Goal: Information Seeking & Learning: Compare options

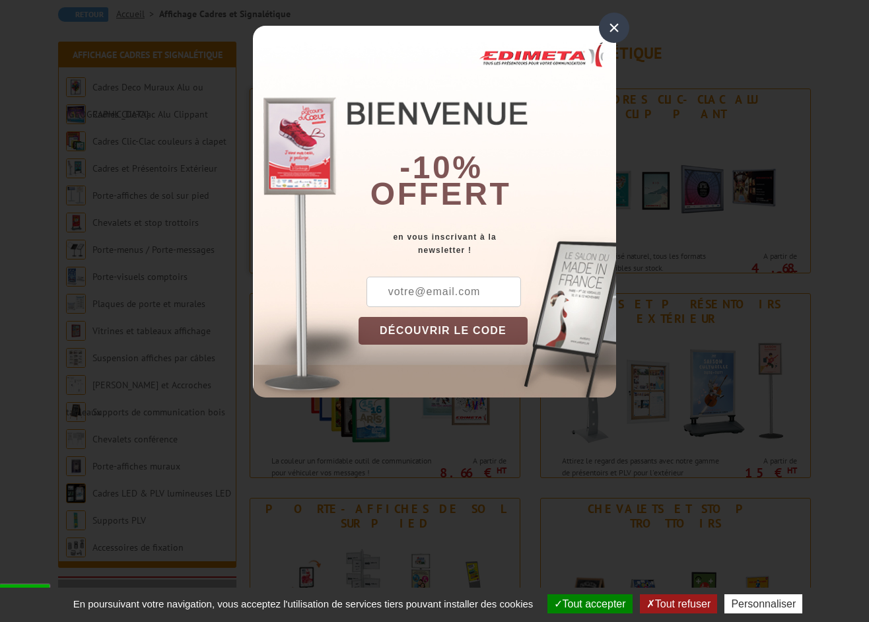
scroll to position [149, 0]
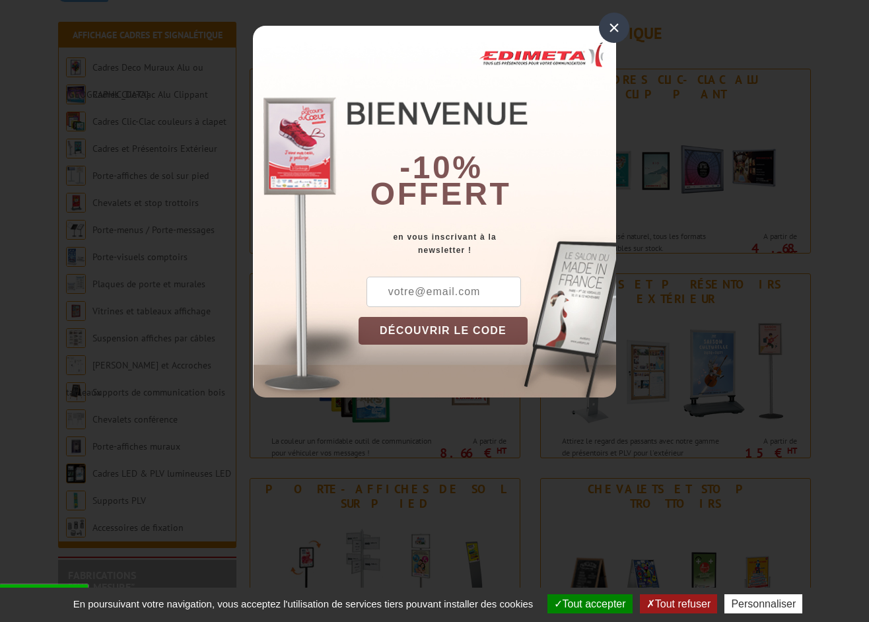
click at [609, 28] on div "×" at bounding box center [614, 28] width 30 height 30
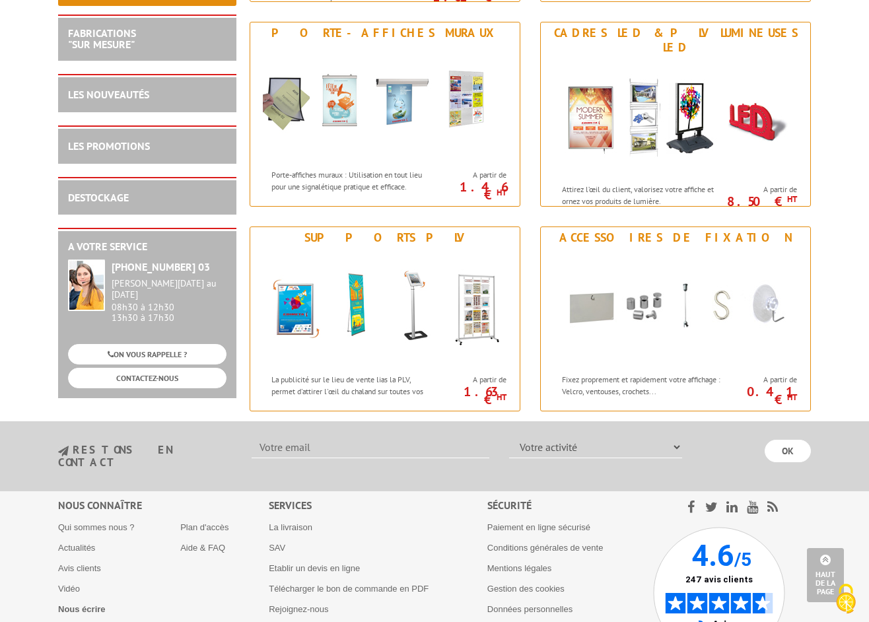
scroll to position [1635, 0]
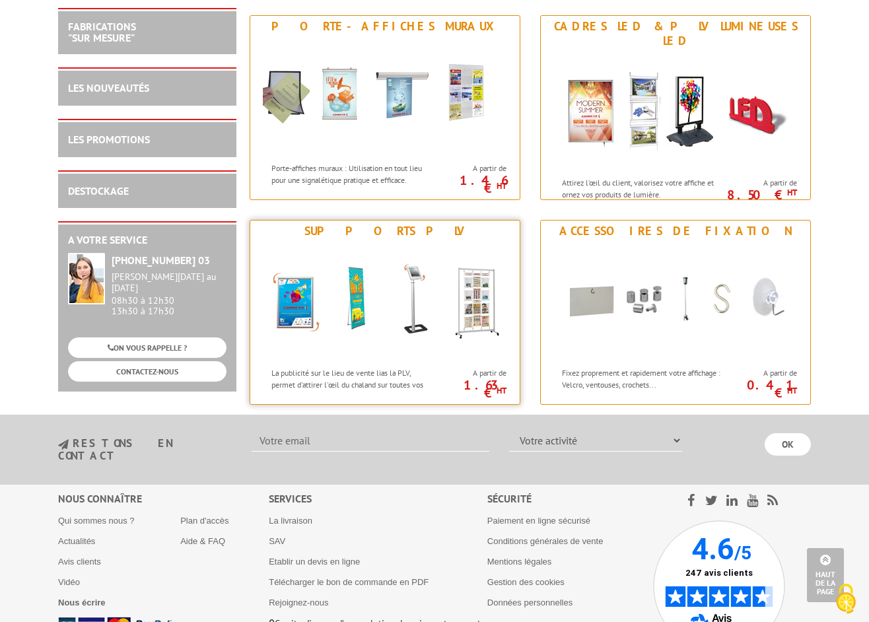
click at [379, 294] on img at bounding box center [385, 301] width 244 height 119
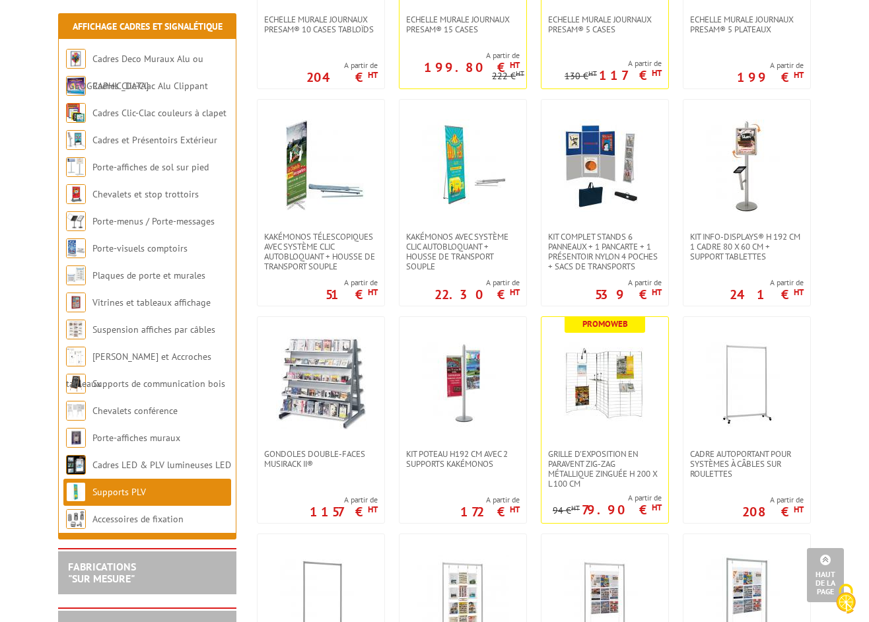
scroll to position [1046, 0]
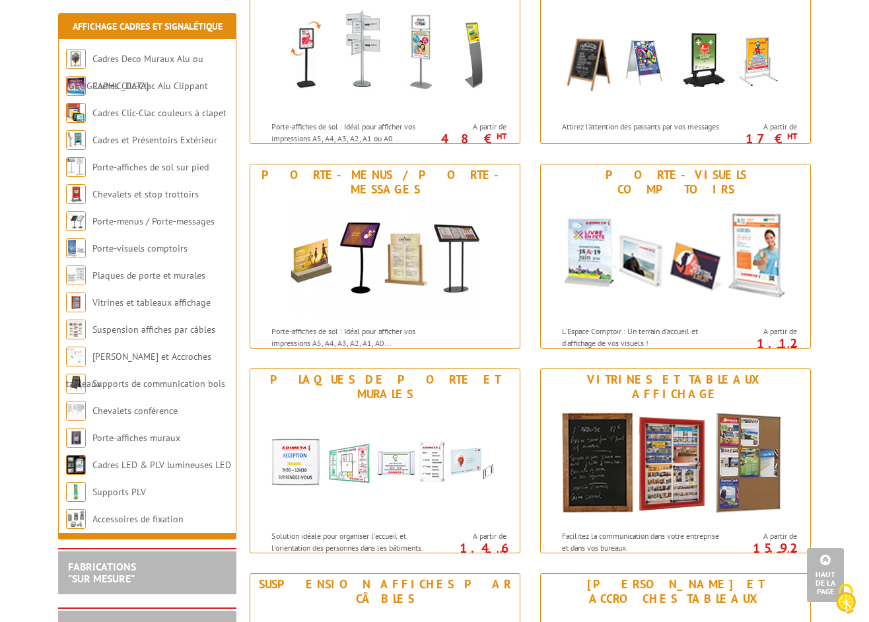
scroll to position [654, 0]
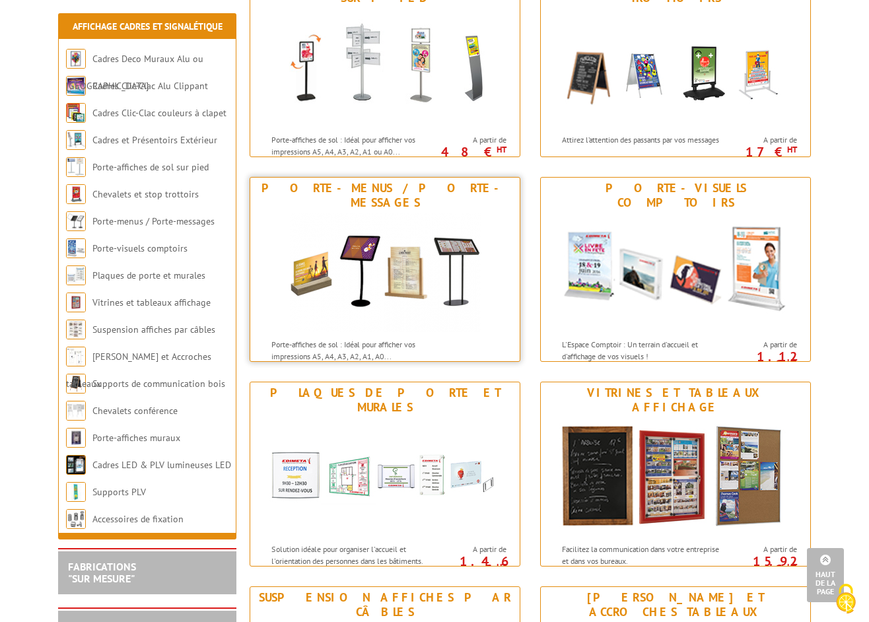
click at [410, 236] on img at bounding box center [385, 272] width 191 height 119
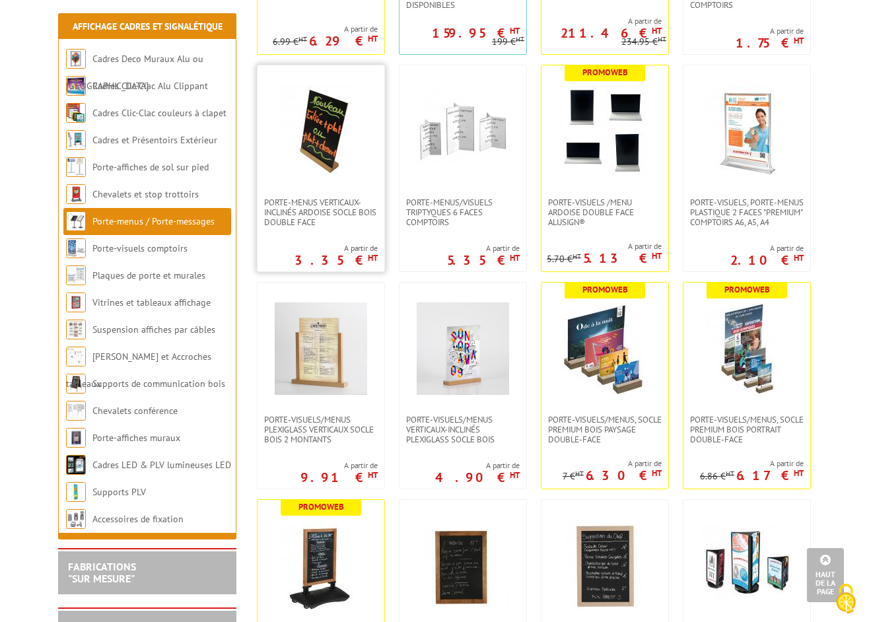
scroll to position [1554, 0]
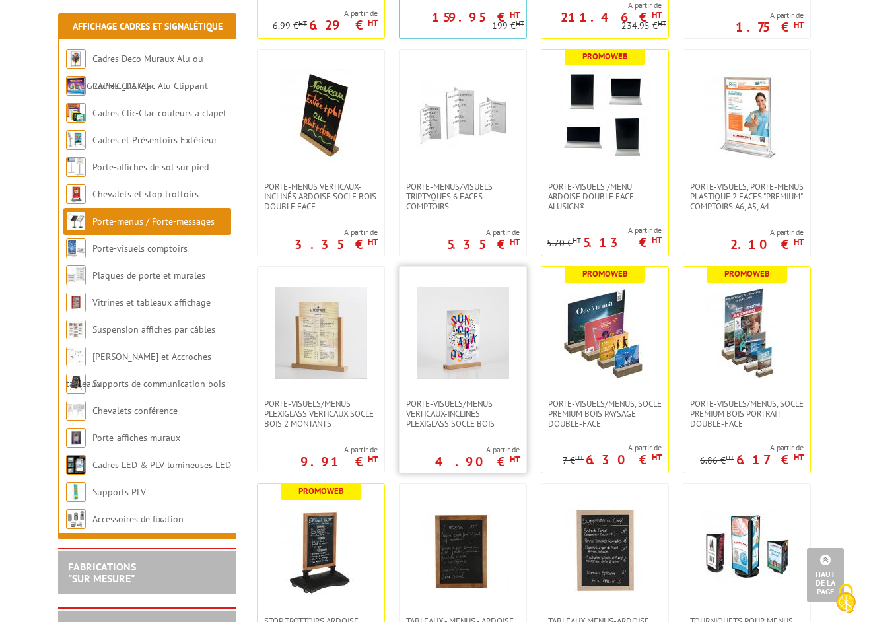
click at [456, 345] on img at bounding box center [463, 333] width 92 height 92
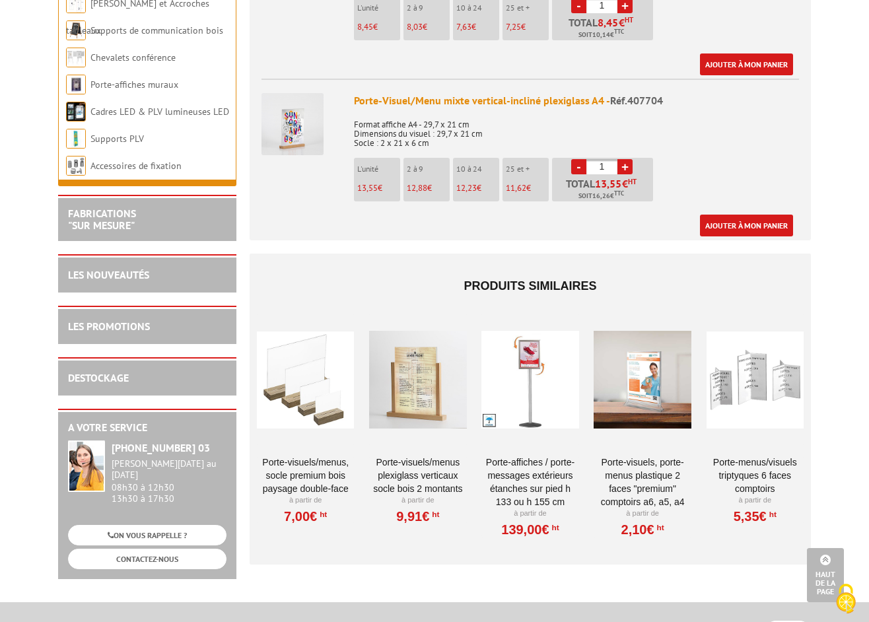
scroll to position [950, 0]
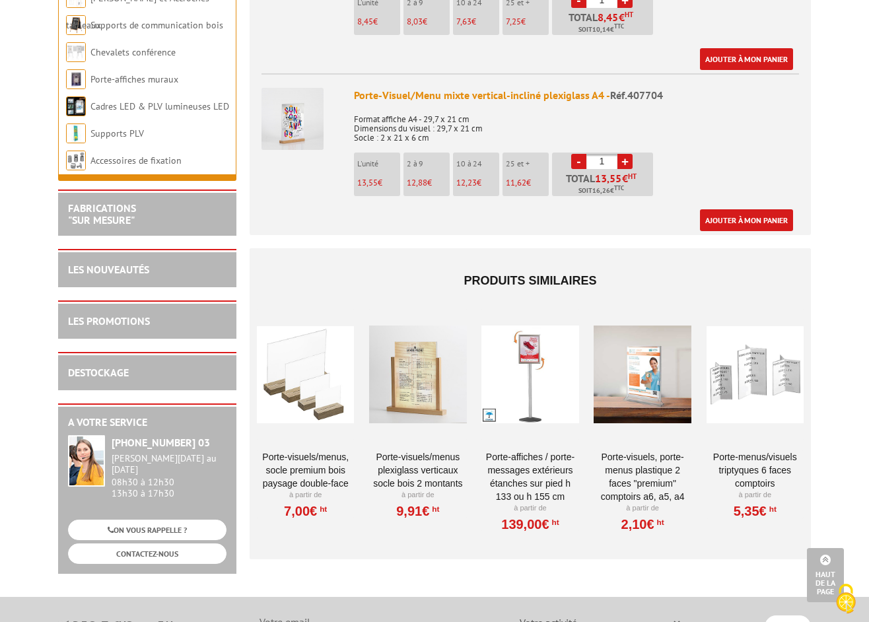
click at [315, 351] on div at bounding box center [305, 374] width 97 height 132
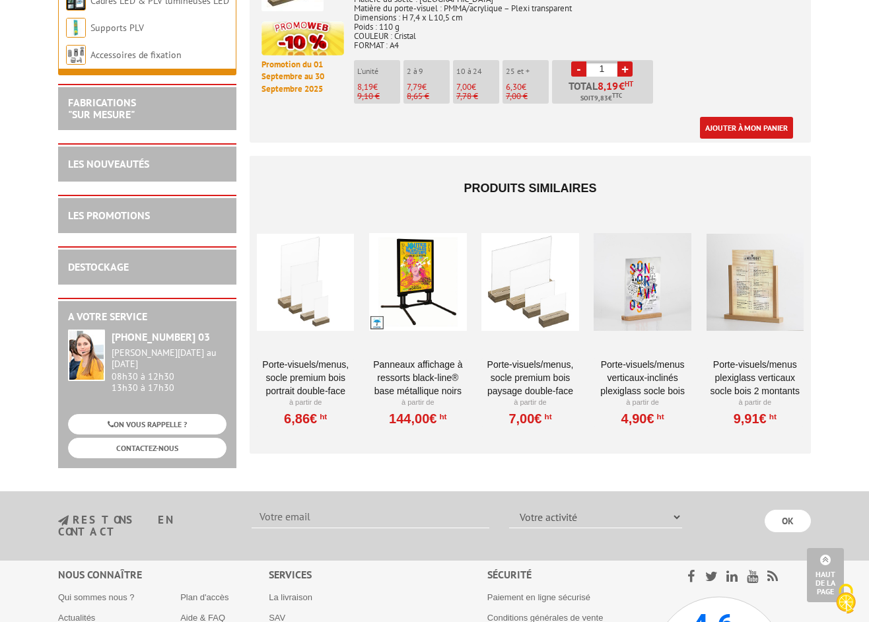
scroll to position [1259, 0]
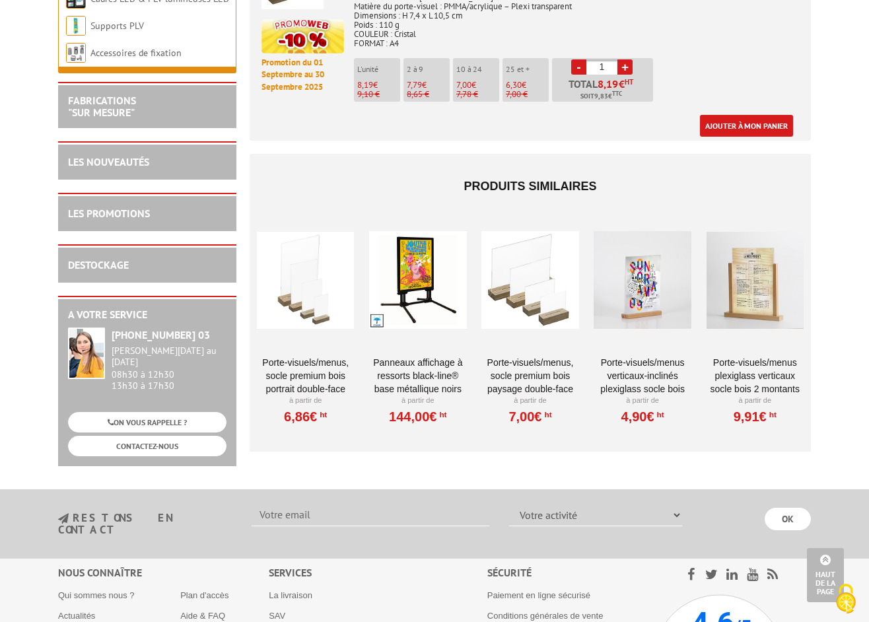
click at [302, 260] on div at bounding box center [305, 280] width 97 height 132
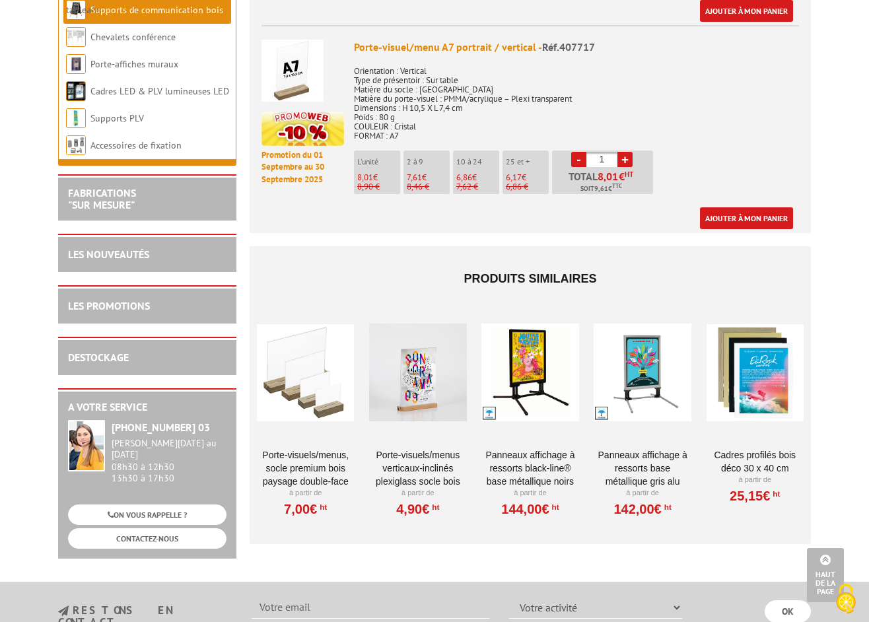
scroll to position [1180, 0]
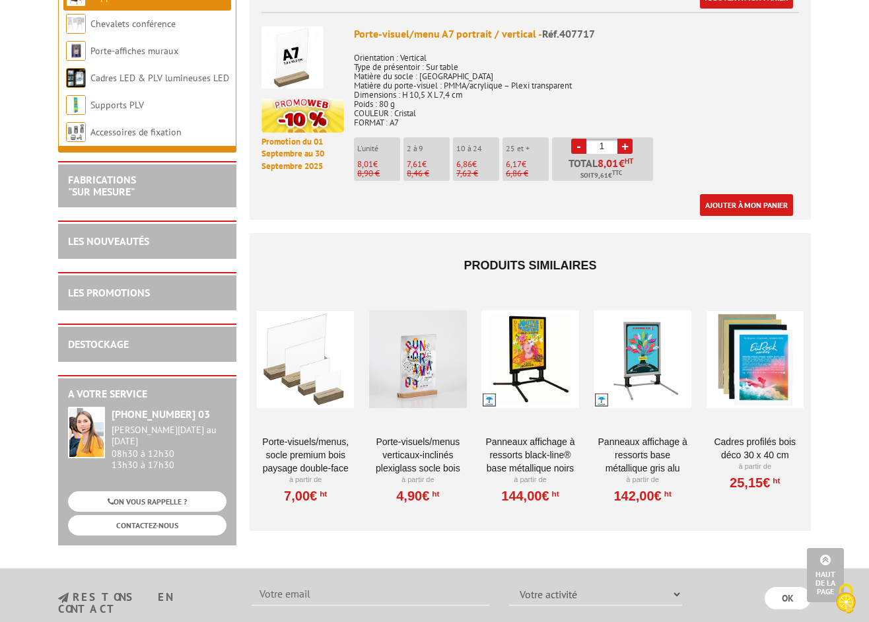
click at [425, 357] on div at bounding box center [417, 359] width 97 height 132
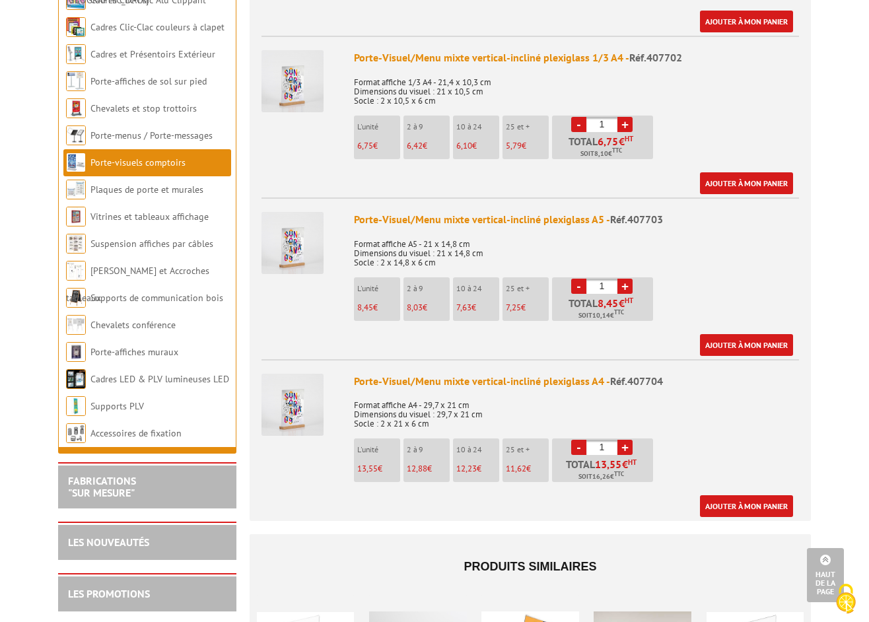
scroll to position [667, 0]
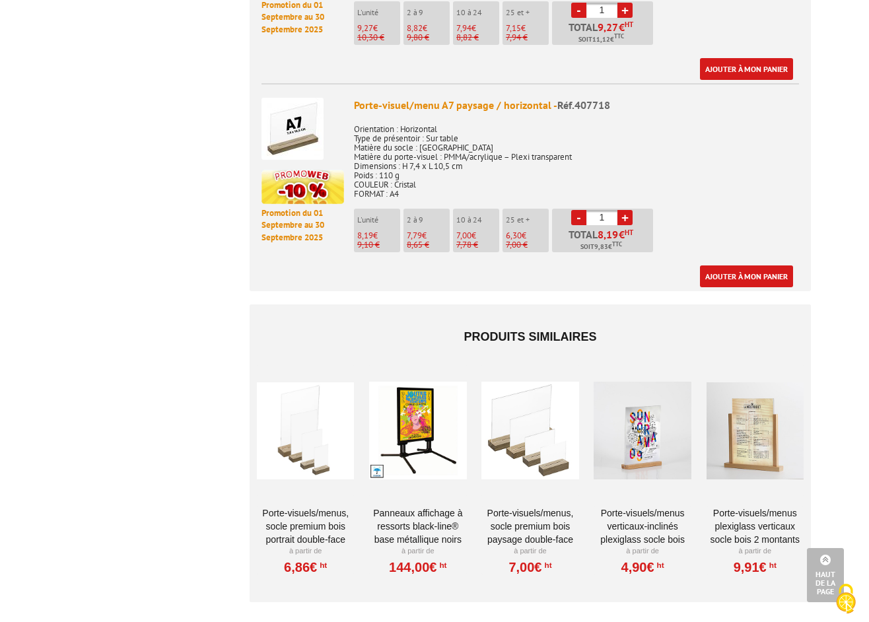
click at [759, 413] on div at bounding box center [754, 430] width 97 height 132
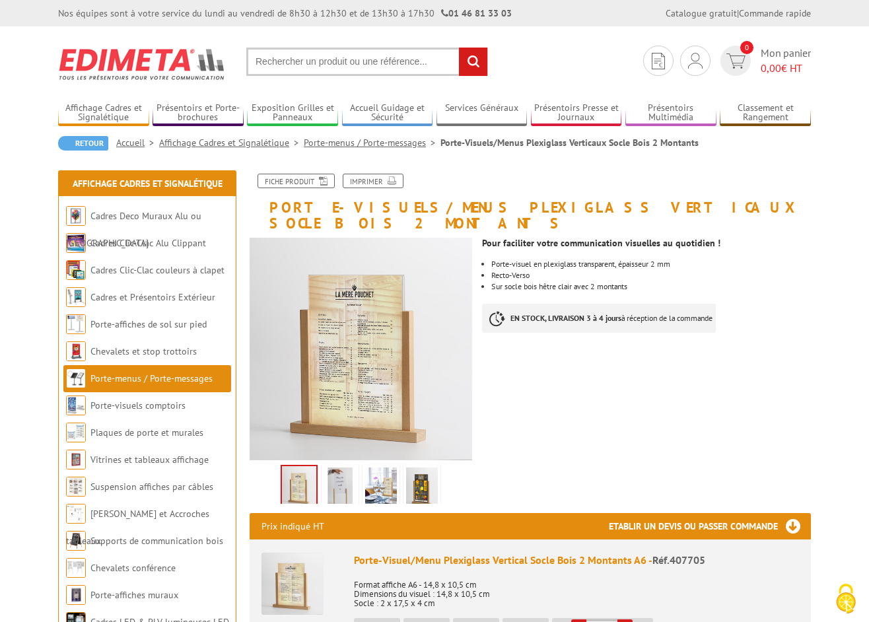
click at [329, 59] on input "text" at bounding box center [367, 62] width 242 height 28
type input "porte visuel A2"
click at [459, 48] on input "rechercher" at bounding box center [473, 62] width 28 height 28
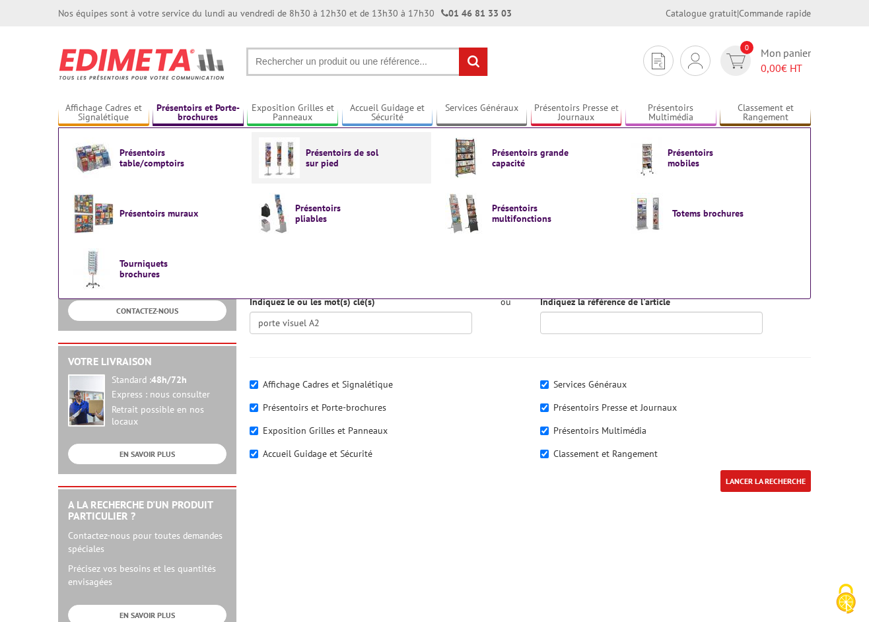
click at [331, 148] on span "Présentoirs de sol sur pied" at bounding box center [345, 157] width 79 height 21
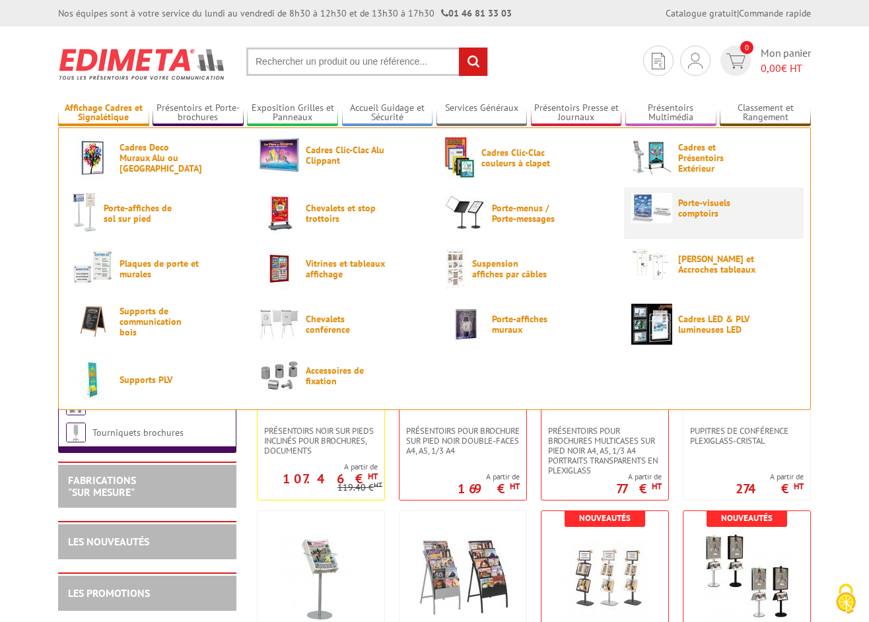
click at [667, 205] on img at bounding box center [651, 208] width 41 height 30
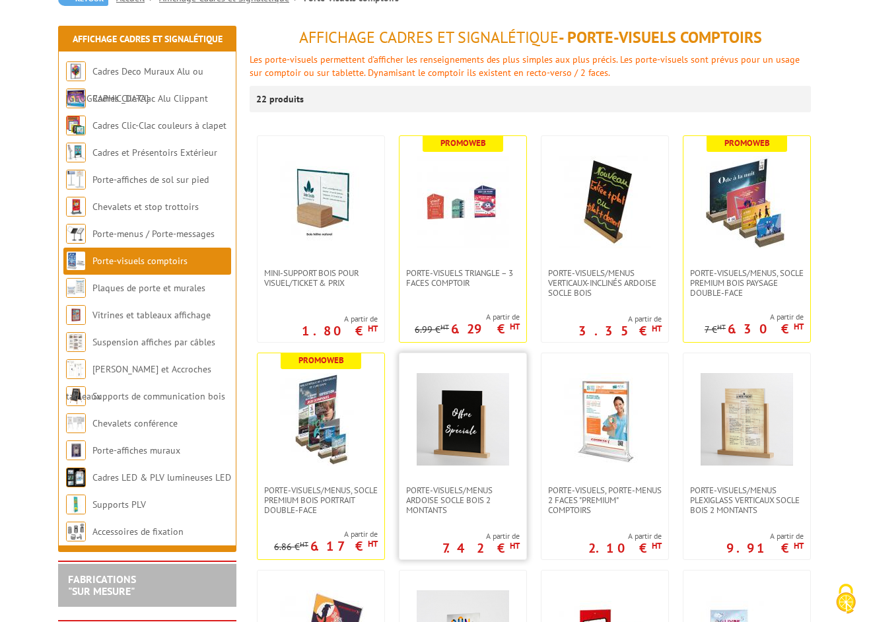
scroll to position [147, 0]
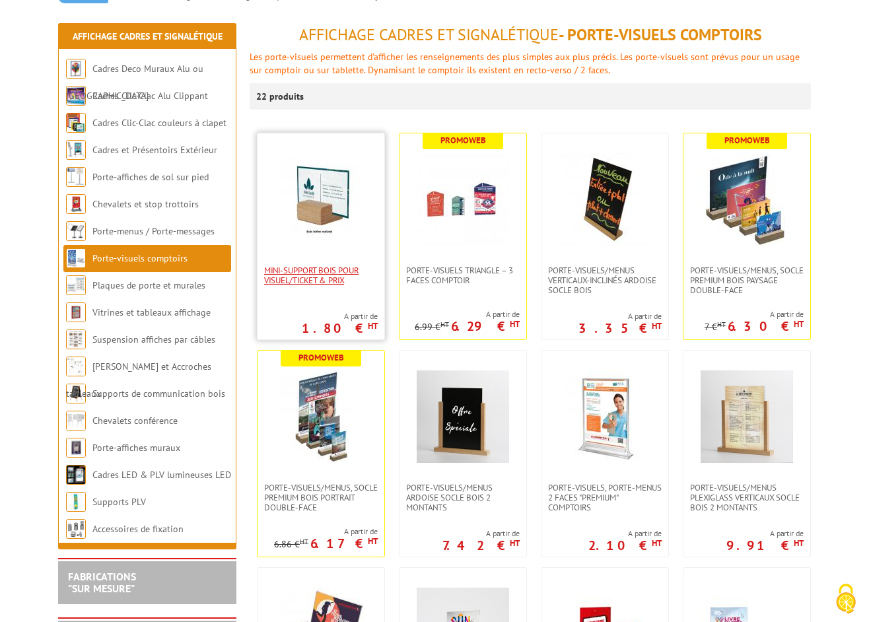
click at [312, 281] on span "Mini-support bois pour visuel/ticket & prix" at bounding box center [321, 275] width 114 height 20
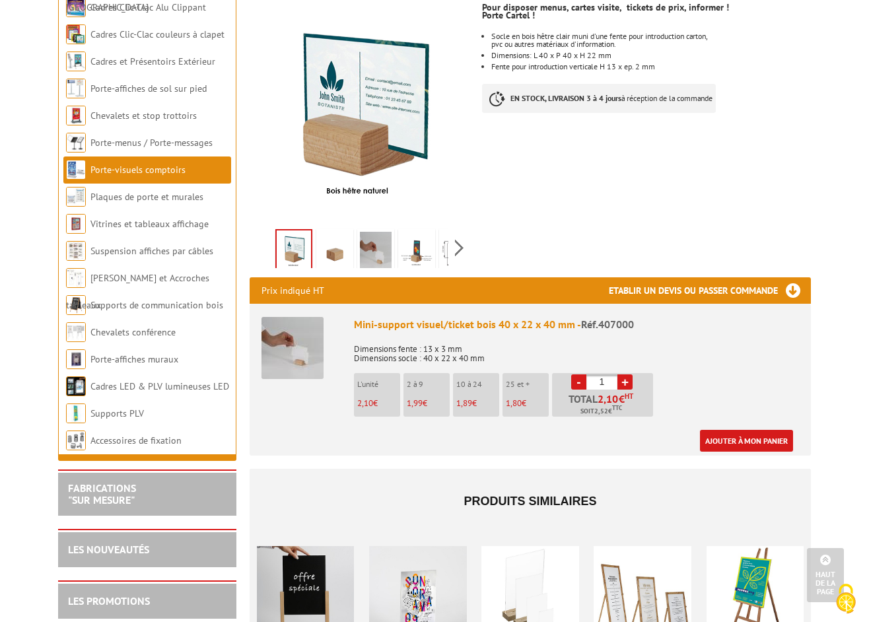
scroll to position [214, 0]
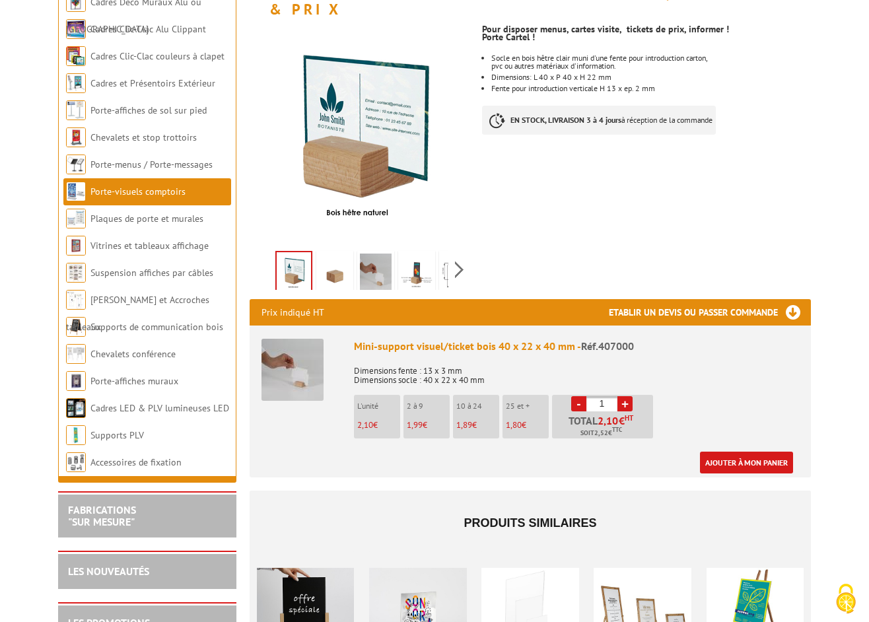
click at [421, 255] on img at bounding box center [417, 274] width 32 height 41
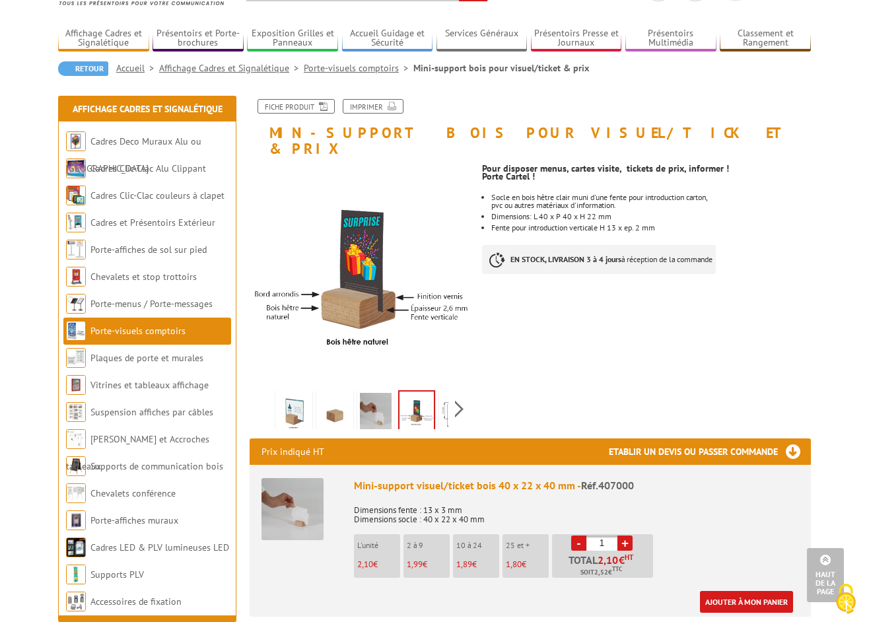
scroll to position [0, 0]
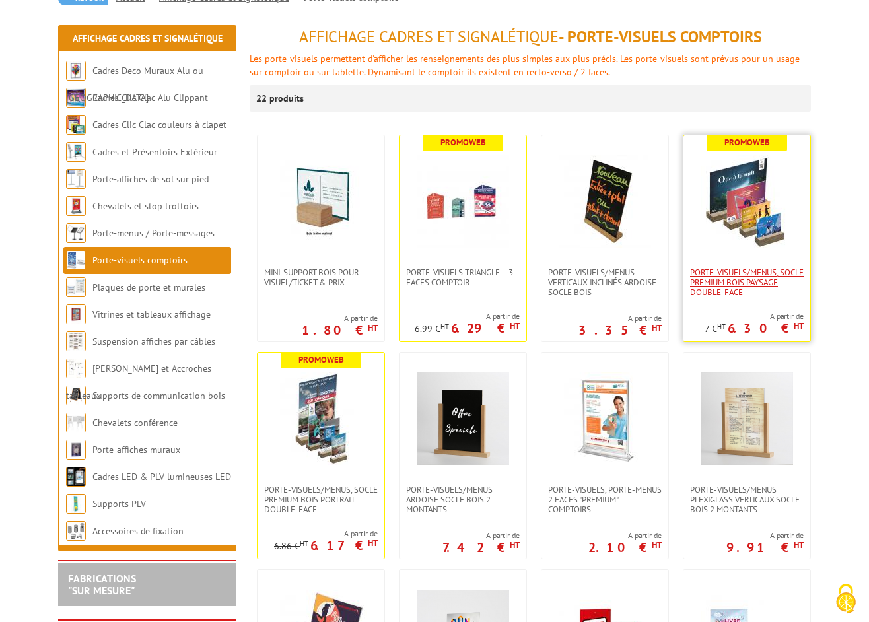
click at [735, 275] on span "PORTE-VISUELS/MENUS, SOCLE PREMIUM BOIS PAYSAGE DOUBLE-FACE" at bounding box center [747, 282] width 114 height 30
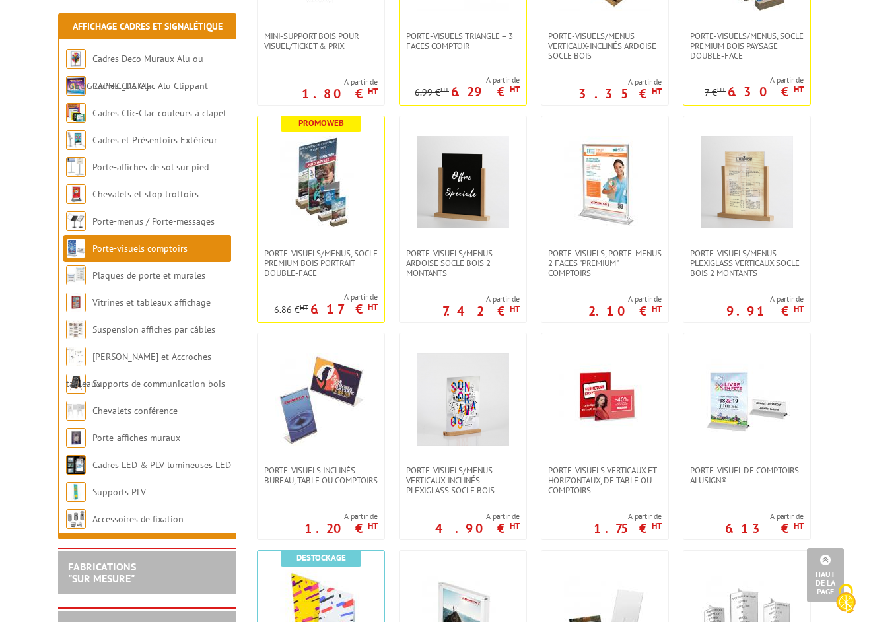
scroll to position [399, 0]
click at [602, 334] on link at bounding box center [604, 400] width 127 height 132
